Goal: Task Accomplishment & Management: Complete application form

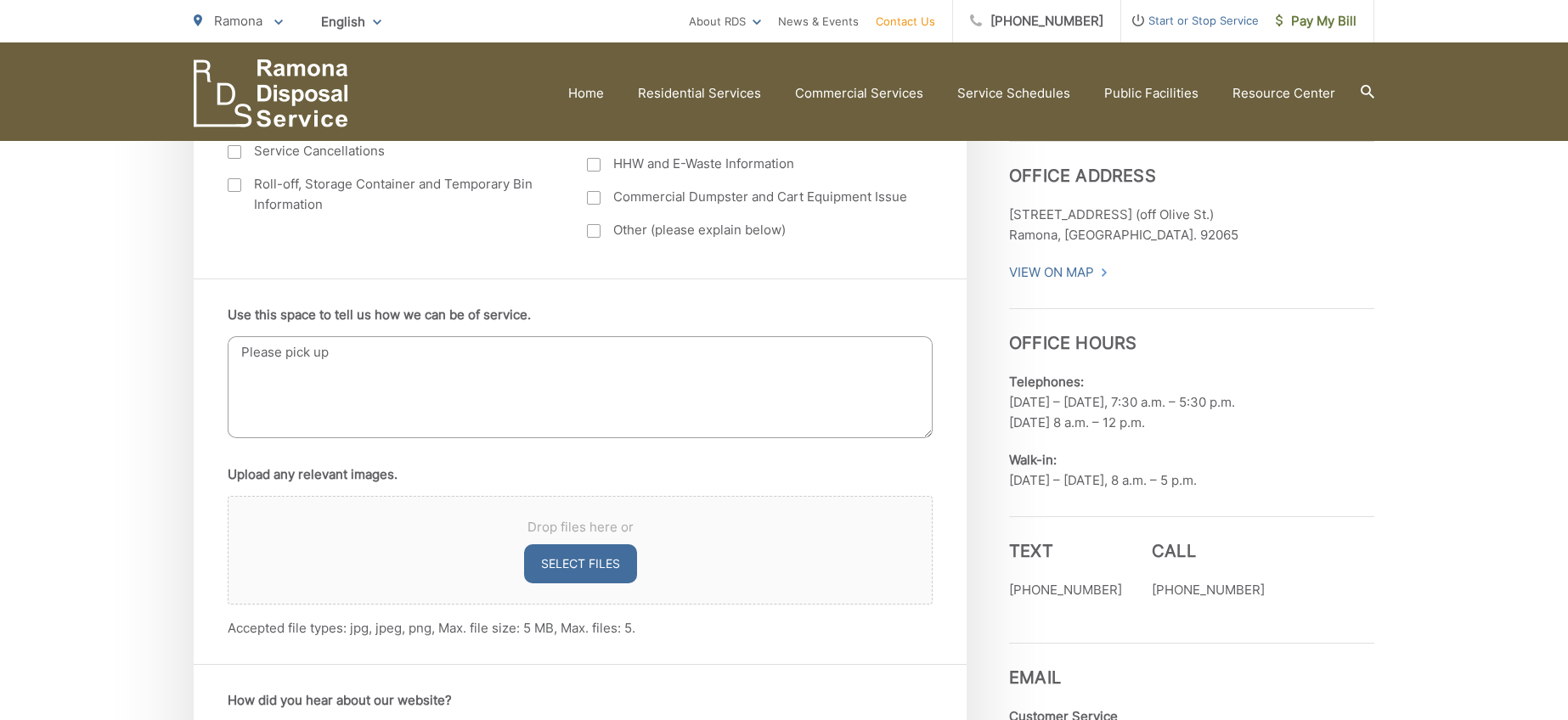
click at [385, 356] on textarea "Please pick up" at bounding box center [580, 387] width 705 height 102
drag, startPoint x: 0, startPoint y: 0, endPoint x: 385, endPoint y: 356, distance: 524.4
click at [385, 356] on textarea "Please pick up" at bounding box center [580, 387] width 705 height 102
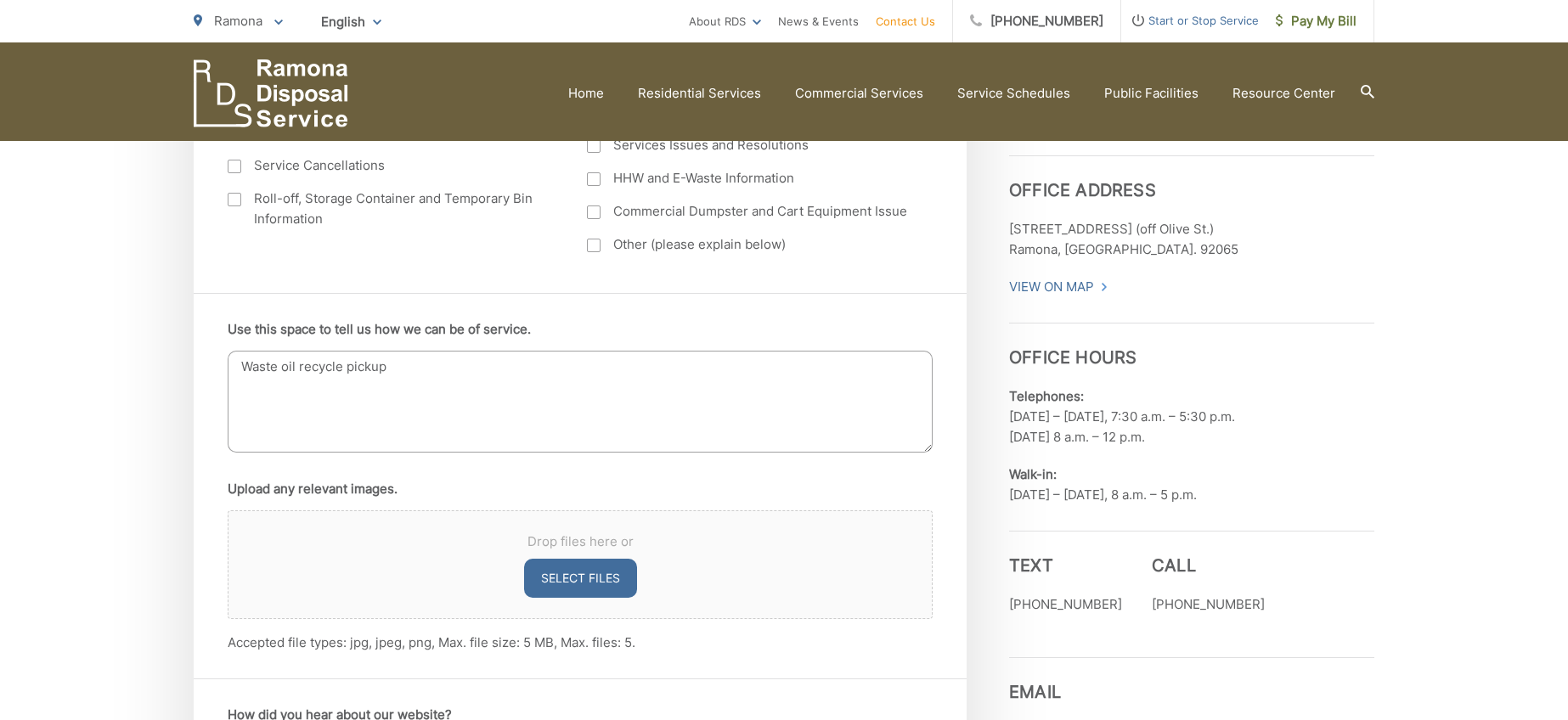
click at [233, 367] on textarea "Waste oil recycle pickup" at bounding box center [580, 402] width 705 height 102
click at [486, 372] on textarea "Requesting Waste oil recycle pickup" at bounding box center [580, 402] width 705 height 102
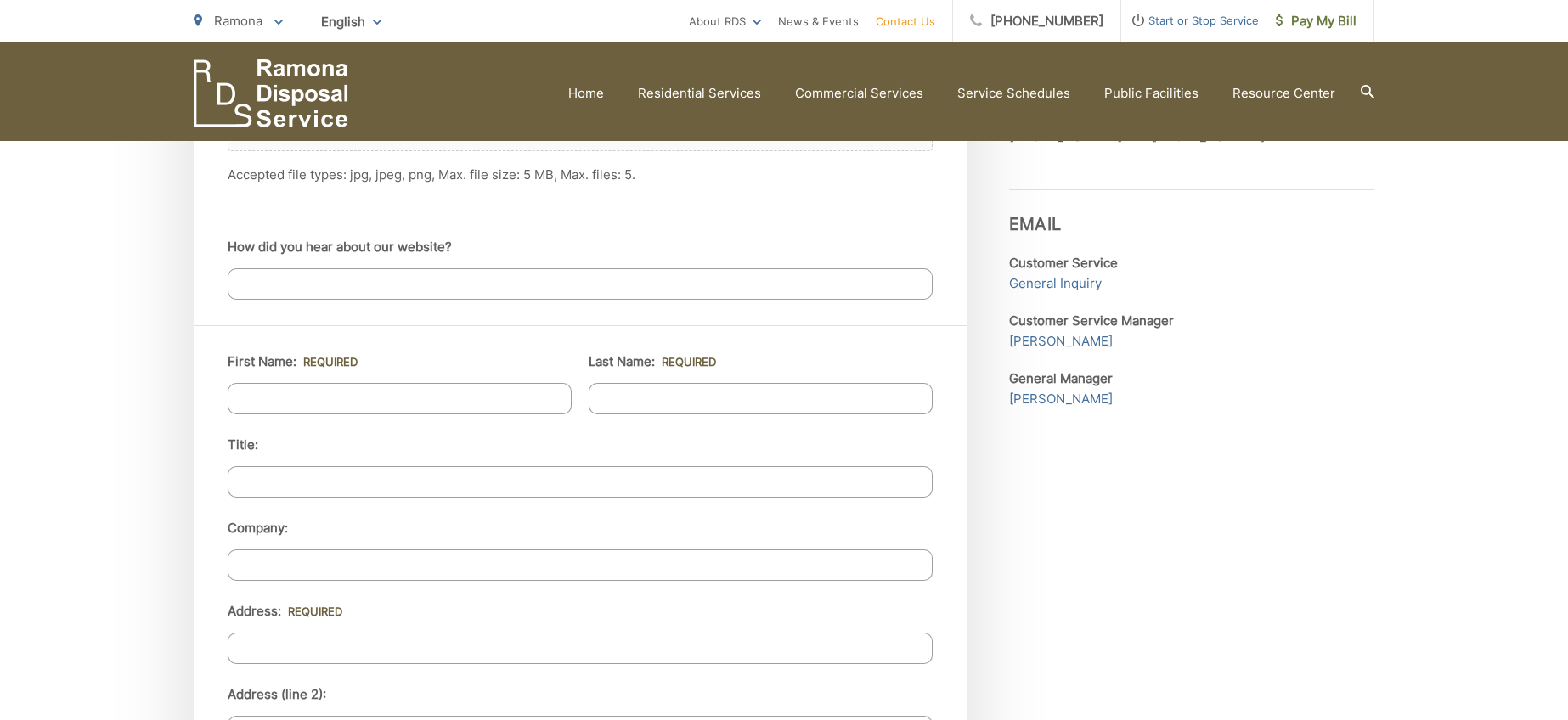
scroll to position [1283, 1]
type textarea "Requesting Waste oil recycle pickup on my next pickup day ([DATE]). Please leav…"
type input "[PERSON_NAME]"
type input "Tinkess"
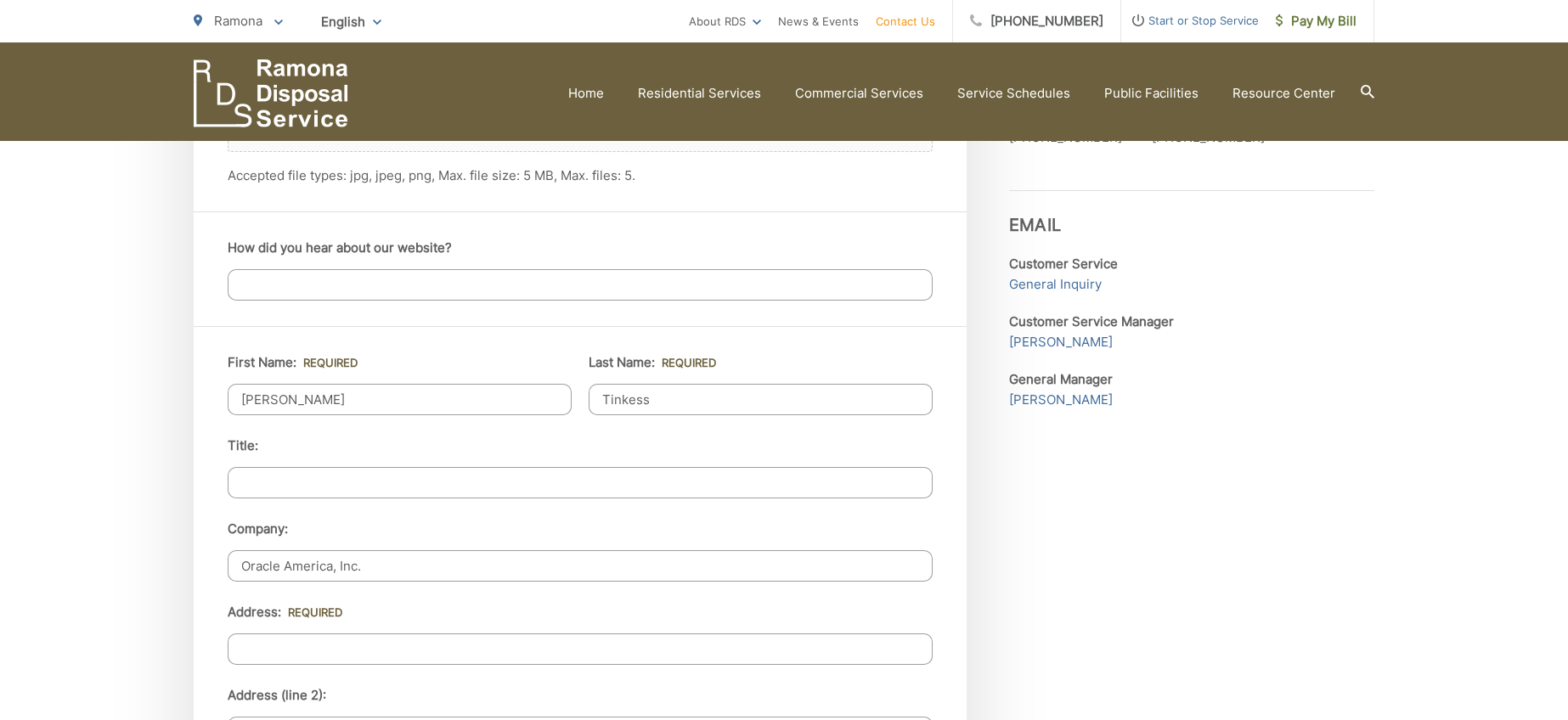
type input "Oracle America, Inc."
type input "[STREET_ADDRESS]"
type input "Ramona"
type input "92065"
type input "[PHONE_NUMBER]"
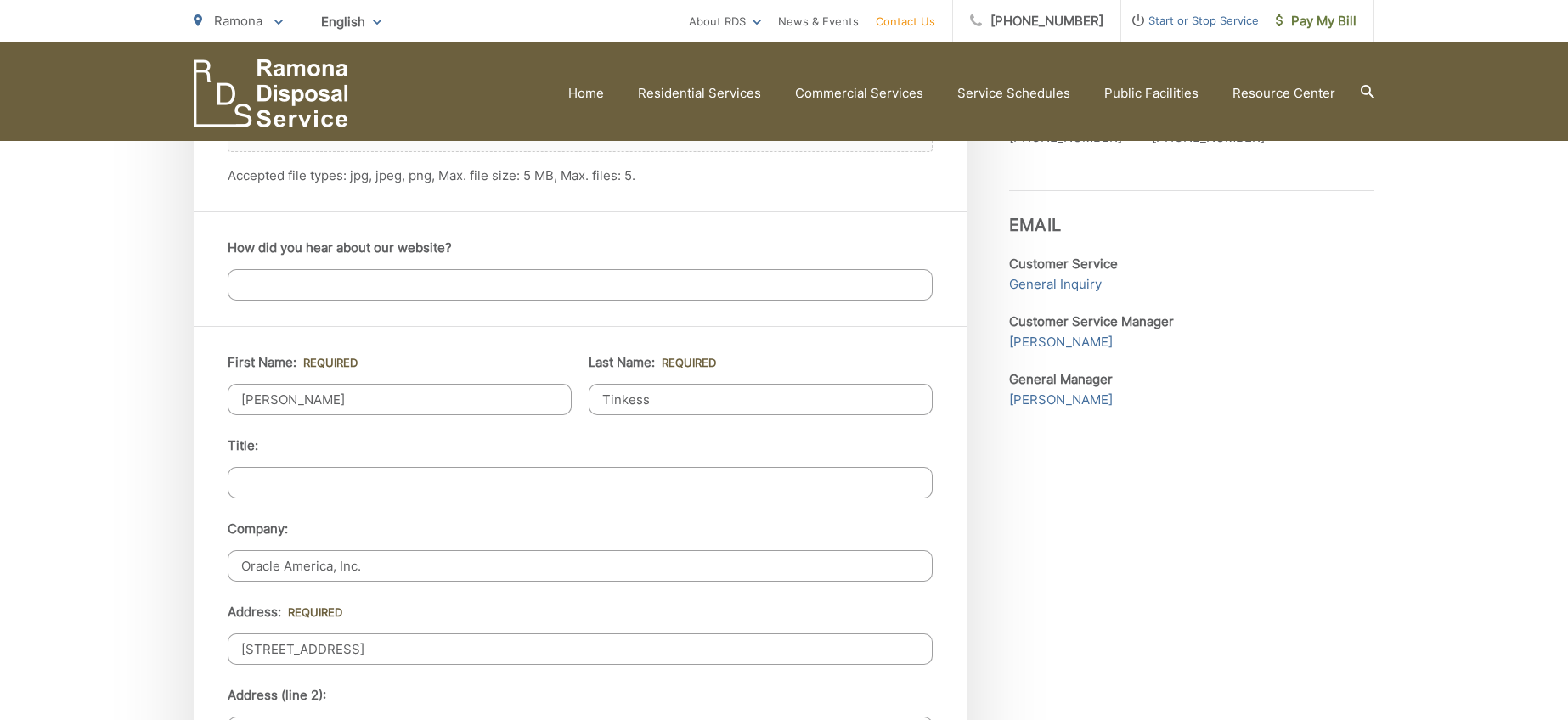
type input "(___) ___-____"
type input "[PHONE_NUMBER]"
type input "[EMAIL_ADDRESS][DOMAIN_NAME]"
click at [381, 571] on input "Oracle America, Inc." at bounding box center [580, 566] width 705 height 32
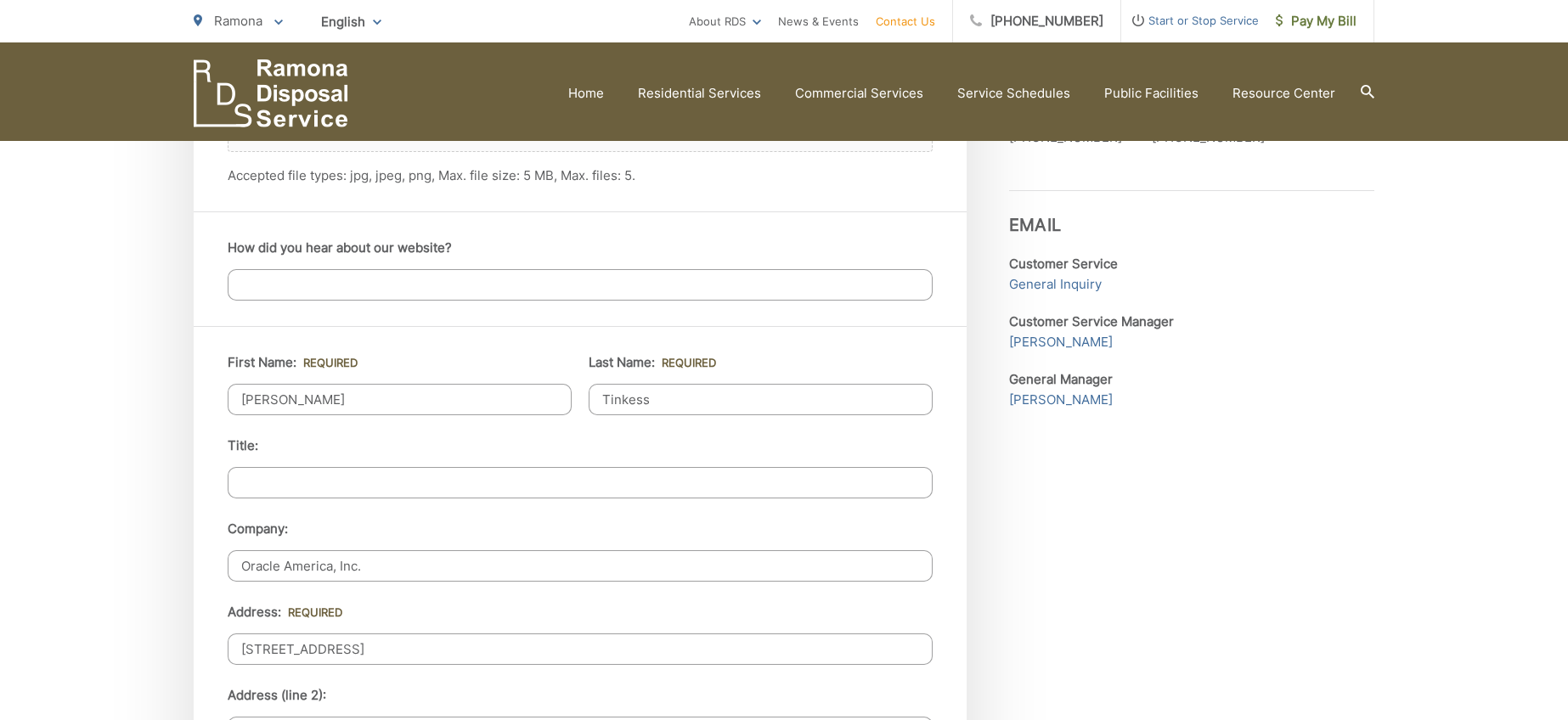
click at [381, 571] on input "Oracle America, Inc." at bounding box center [580, 566] width 705 height 32
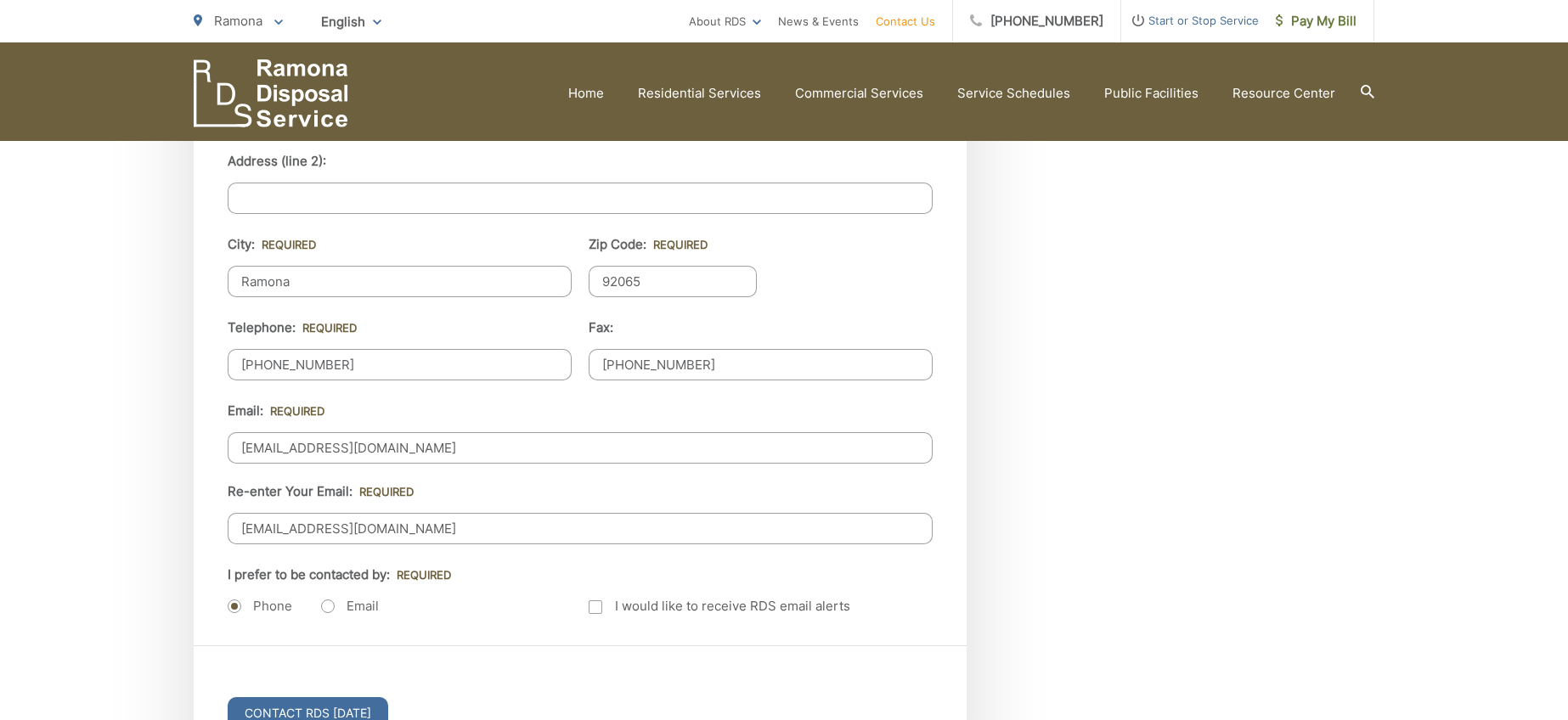
scroll to position [1823, 0]
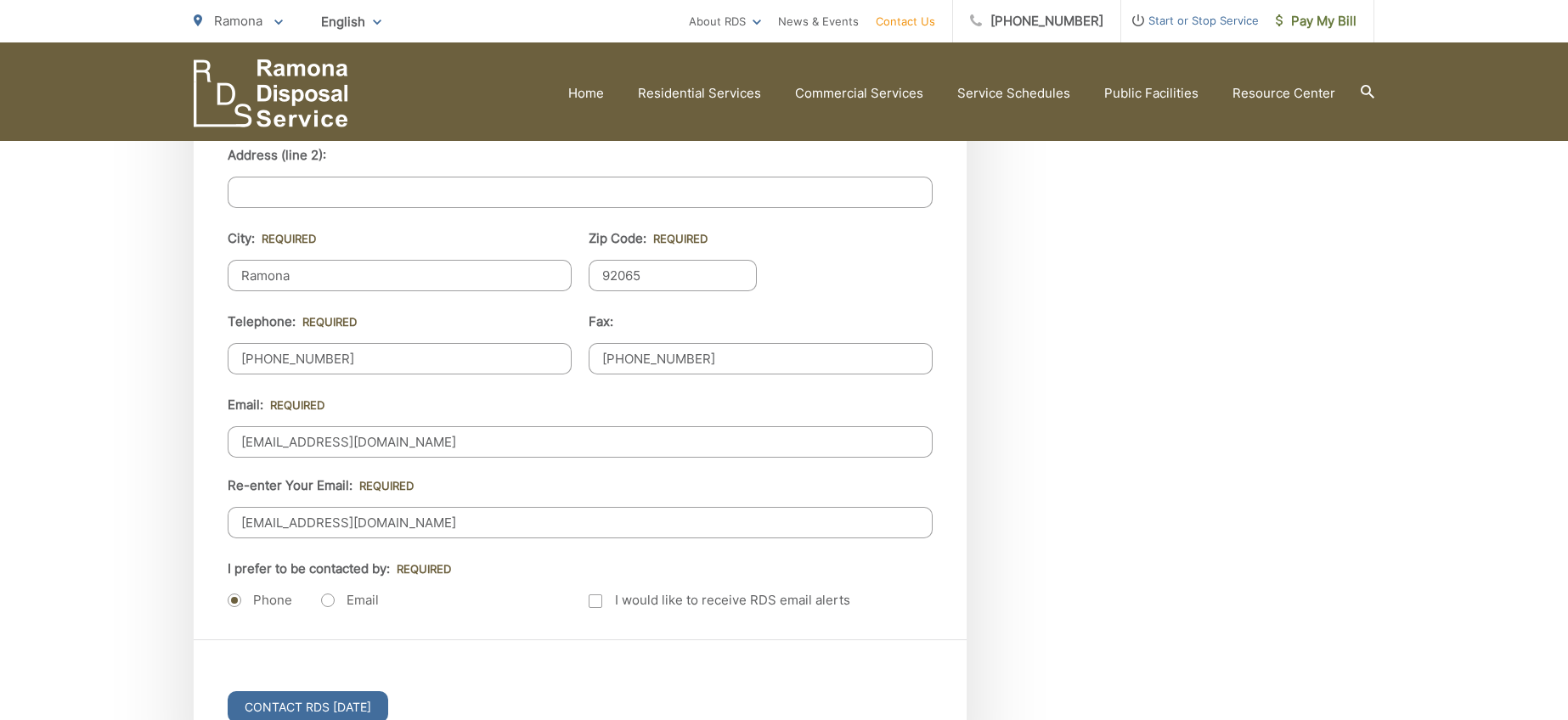
click at [323, 598] on label "Email" at bounding box center [350, 600] width 58 height 17
radio input "true"
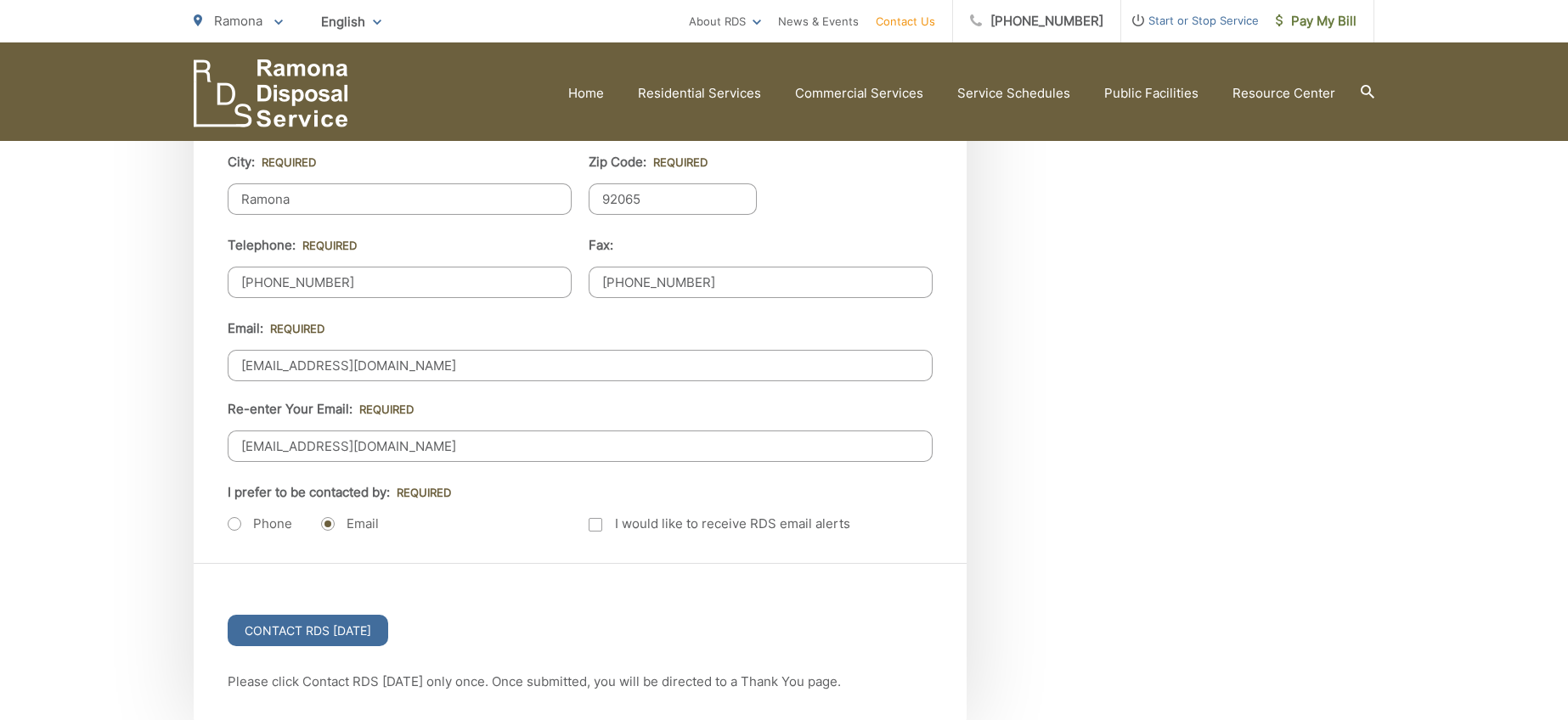
scroll to position [1938, 0]
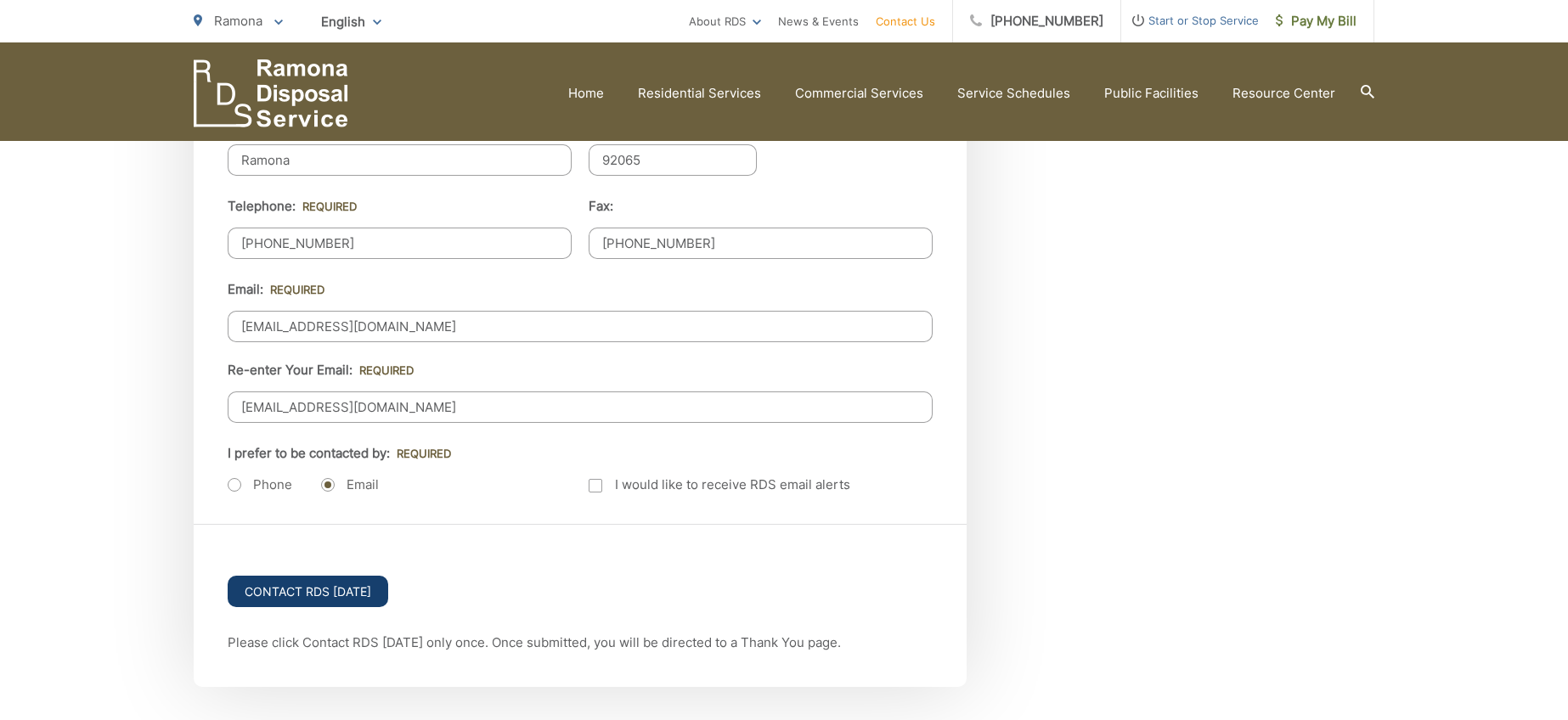
click at [314, 595] on input "Contact RDS [DATE]" at bounding box center [308, 592] width 160 height 32
